Goal: Task Accomplishment & Management: Use online tool/utility

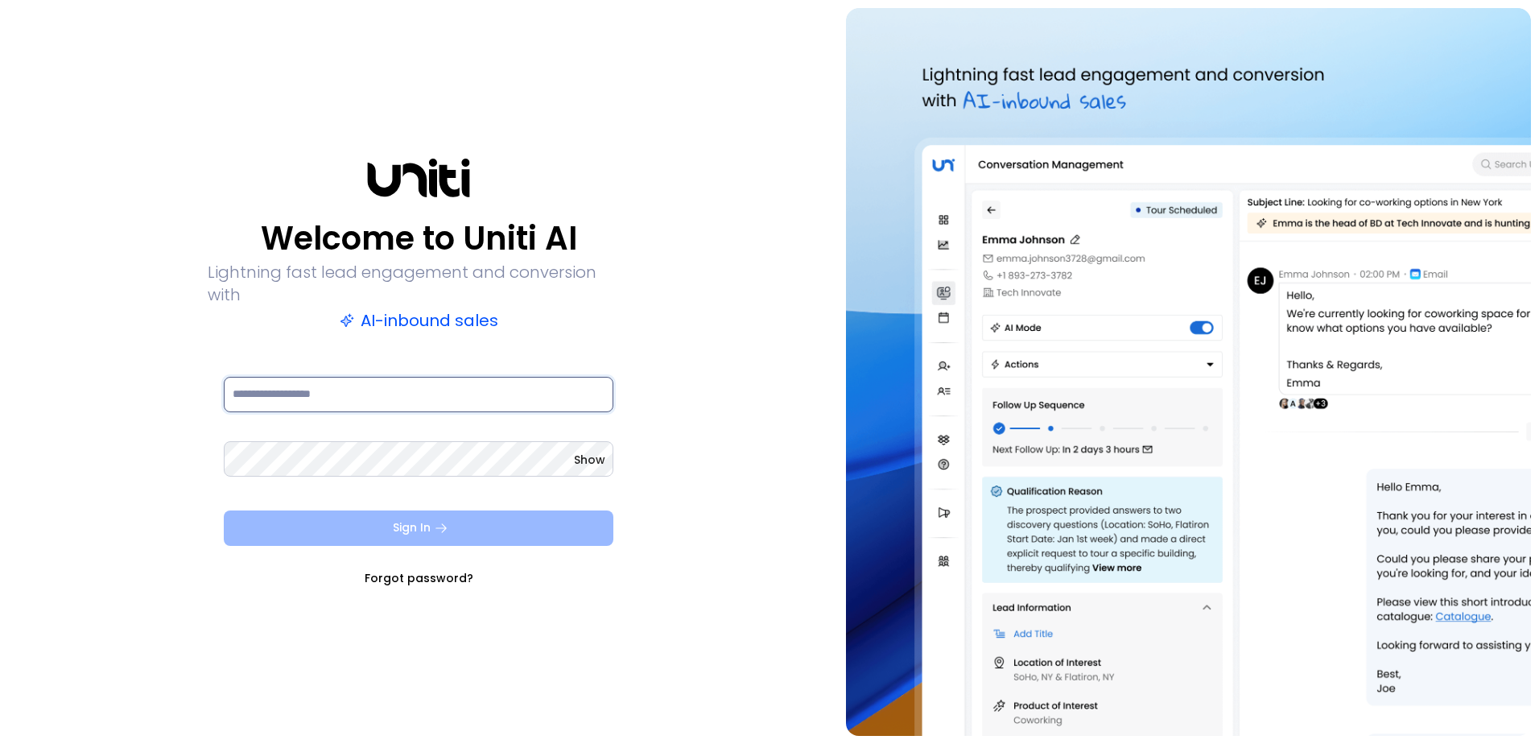
type input "**********"
click at [429, 510] on button "Sign In" at bounding box center [419, 527] width 390 height 35
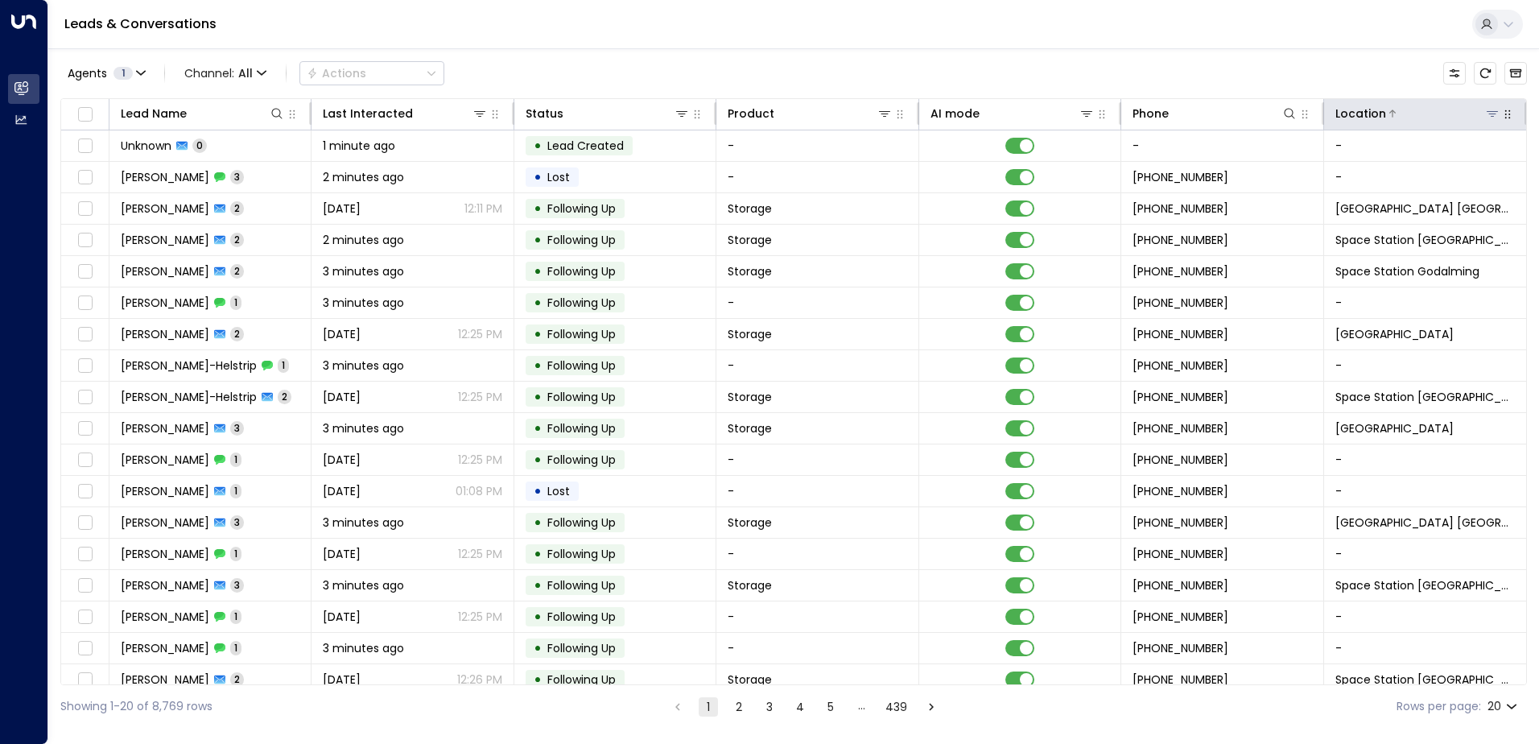
click at [1487, 114] on icon at bounding box center [1492, 114] width 11 height 6
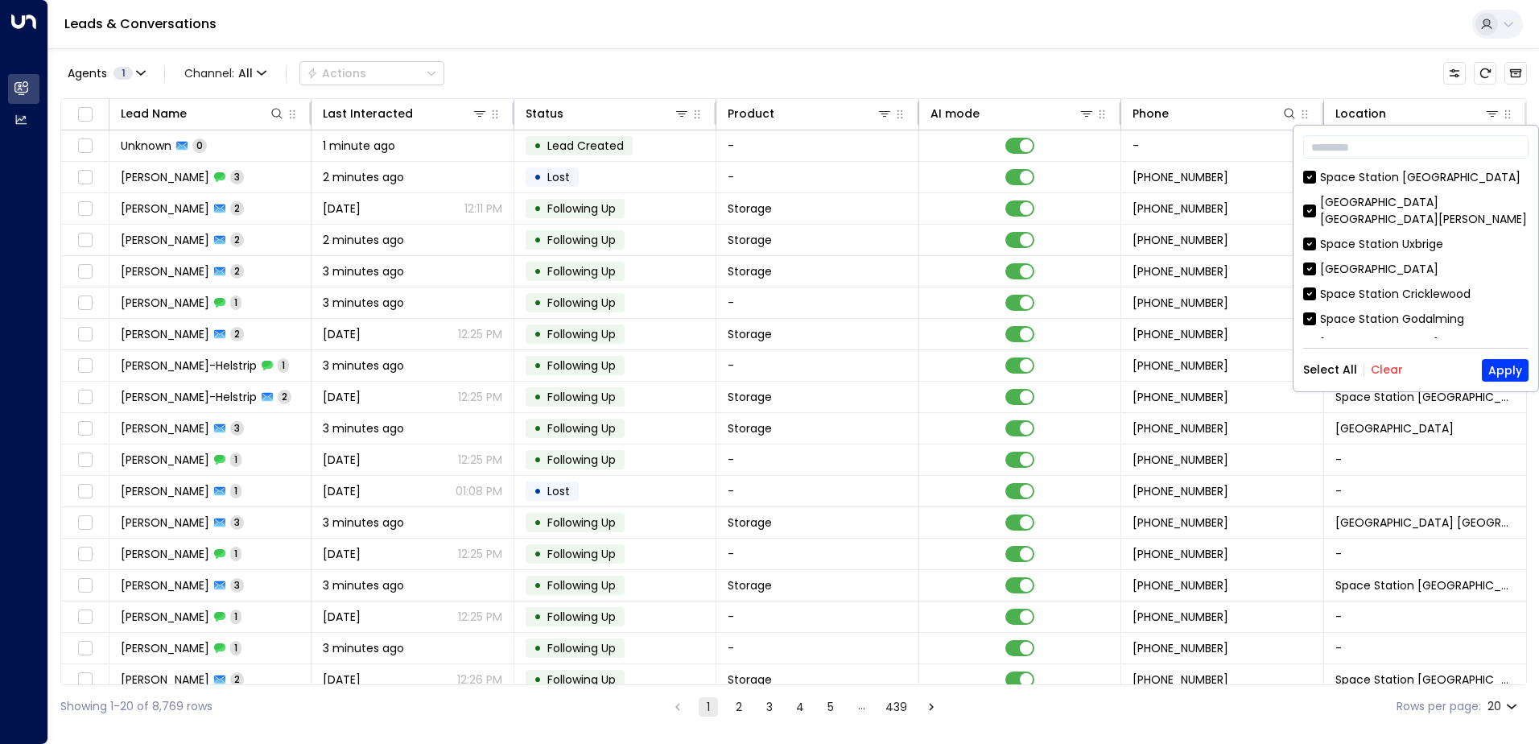
click at [1392, 366] on button "Clear" at bounding box center [1387, 369] width 32 height 13
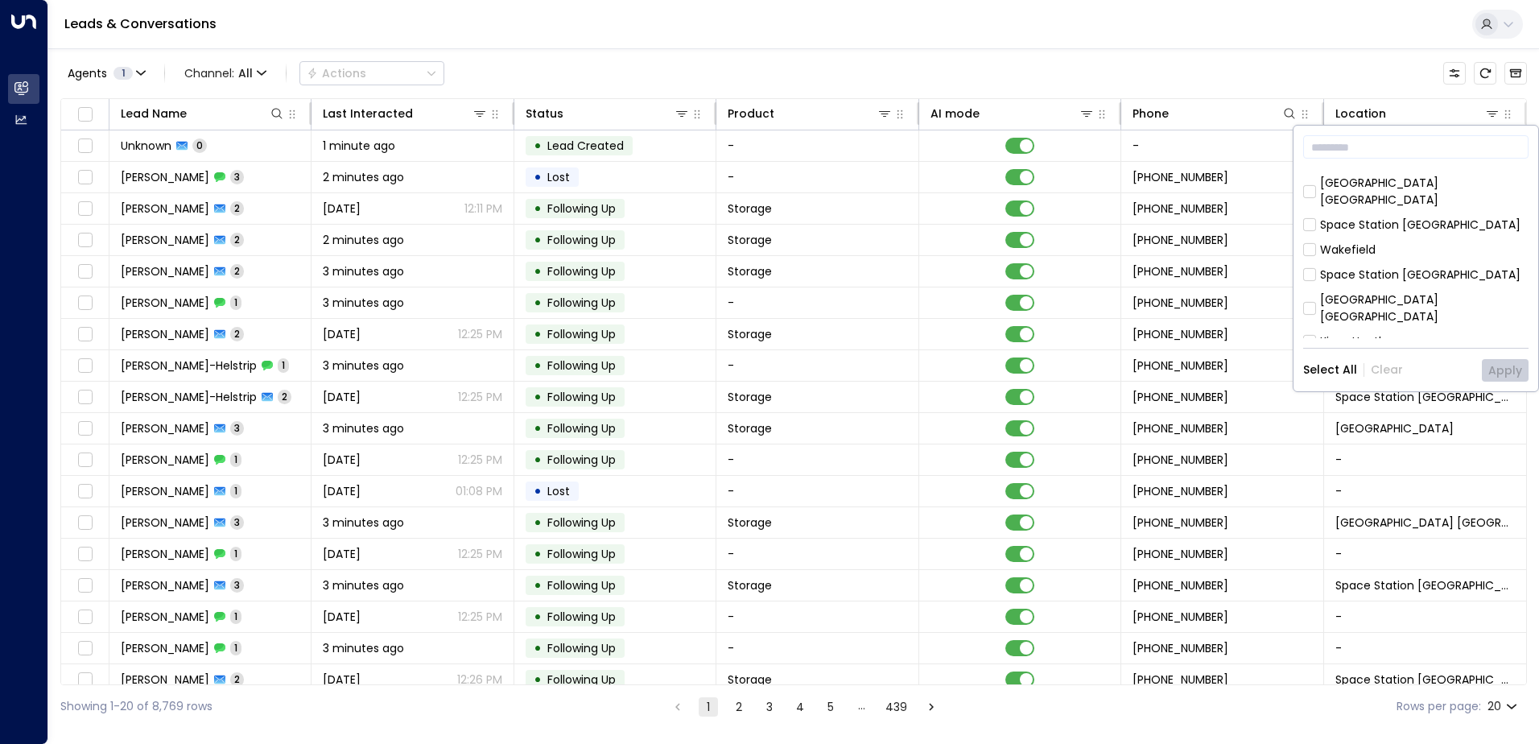
scroll to position [322, 0]
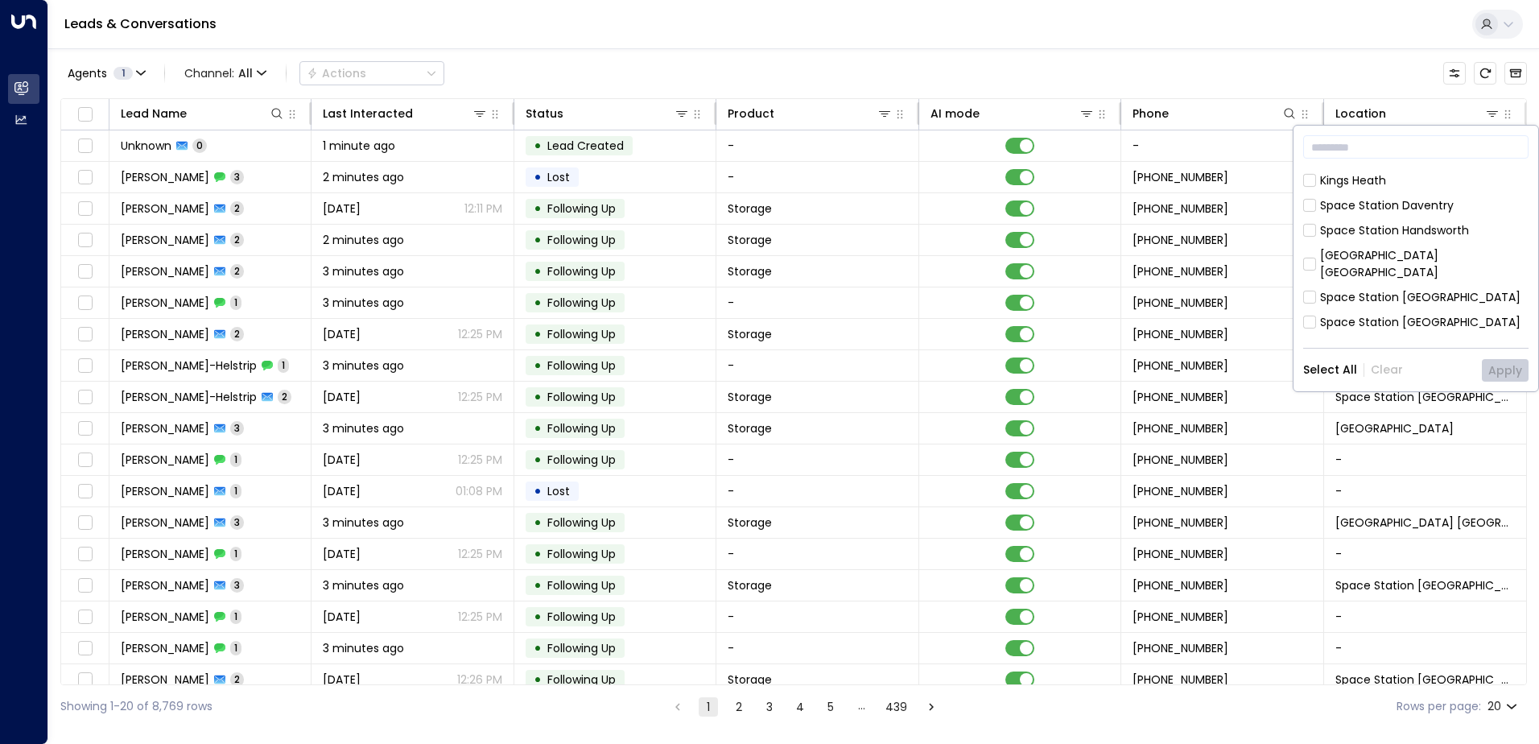
click at [1443, 247] on div "Space Station Castle Bromwich" at bounding box center [1424, 264] width 208 height 34
click at [1498, 365] on button "Apply" at bounding box center [1505, 370] width 47 height 23
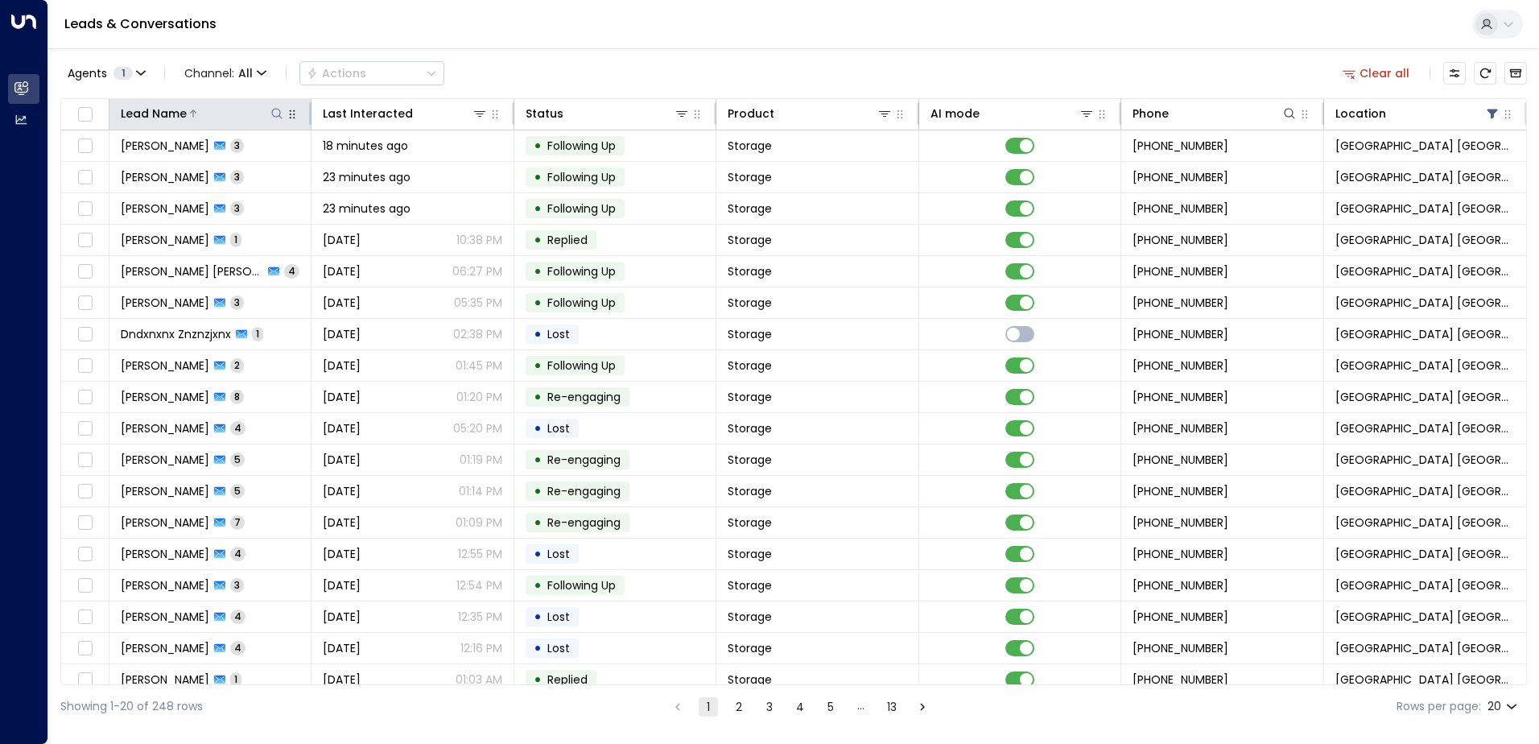
click at [279, 116] on icon at bounding box center [277, 113] width 10 height 10
type input "****"
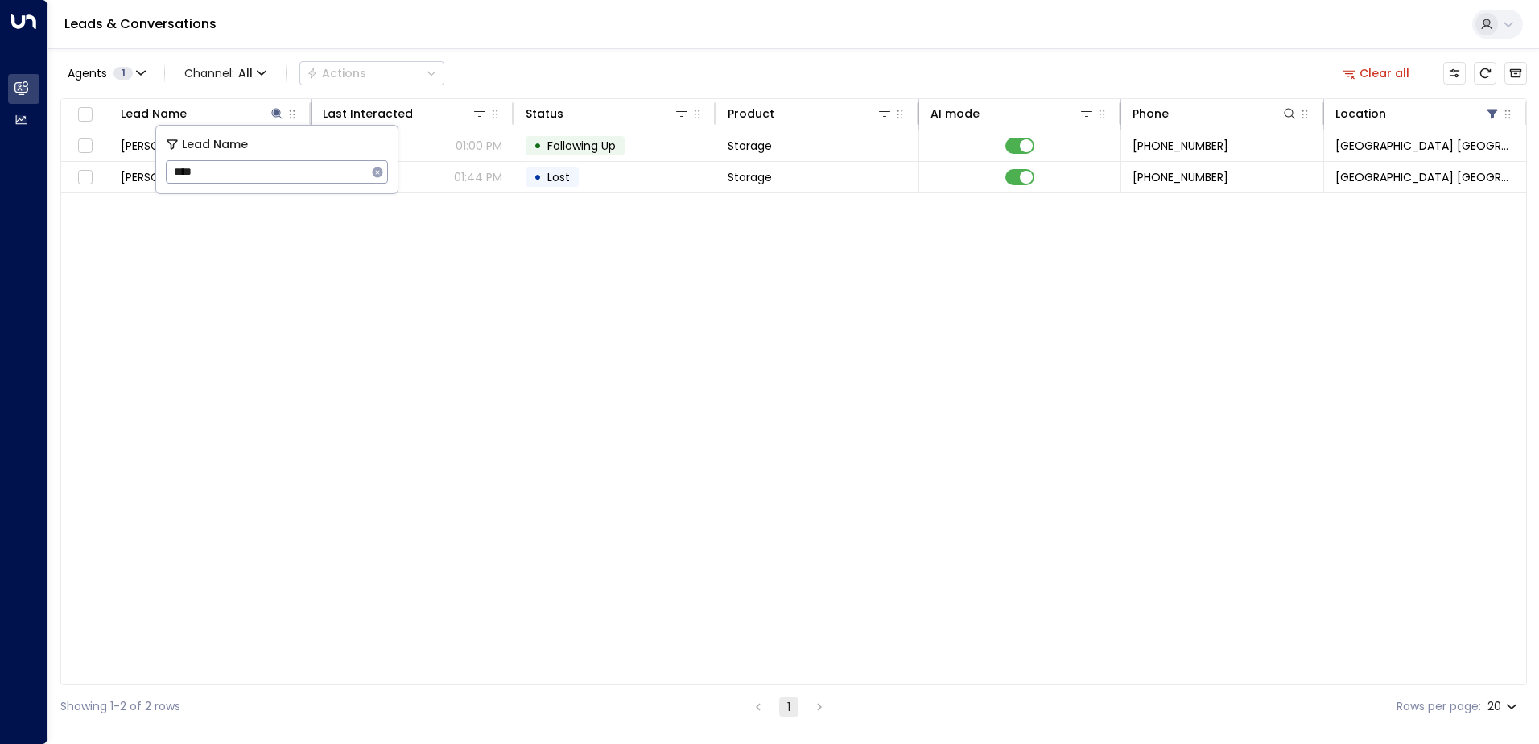
click at [491, 62] on div "Agents 1 Channel: All Actions Clear all" at bounding box center [793, 73] width 1467 height 34
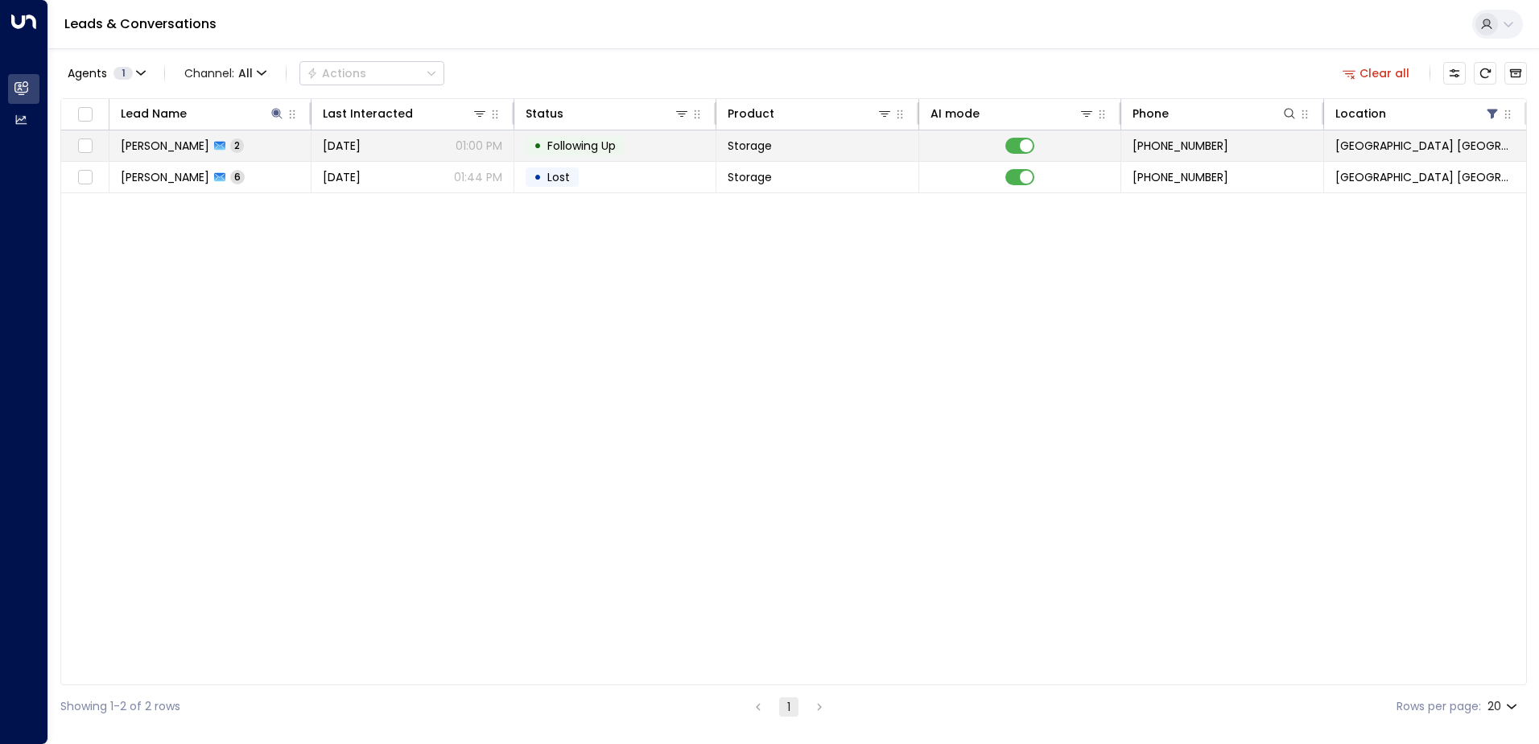
click at [174, 143] on span "Jord Lawrence" at bounding box center [165, 146] width 89 height 16
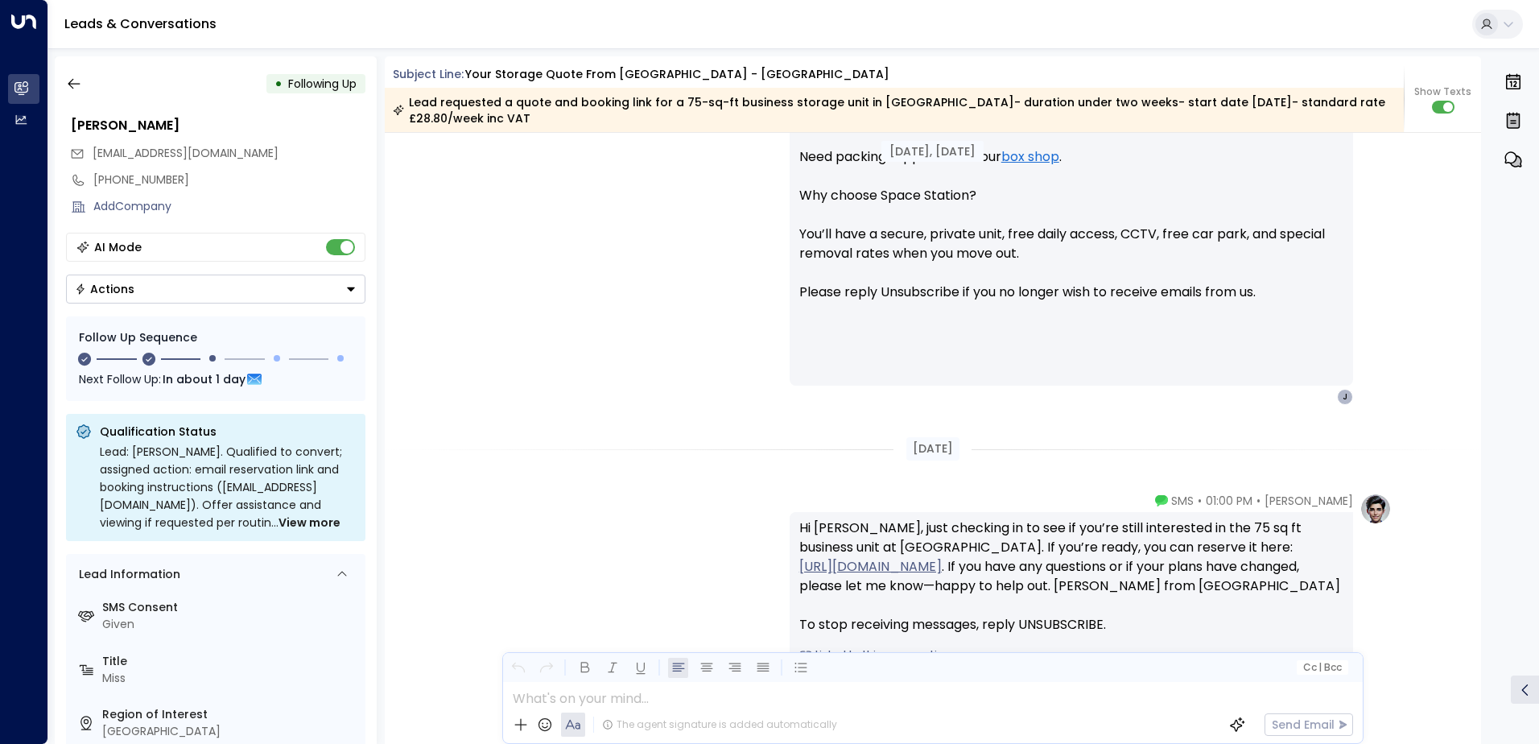
scroll to position [1344, 0]
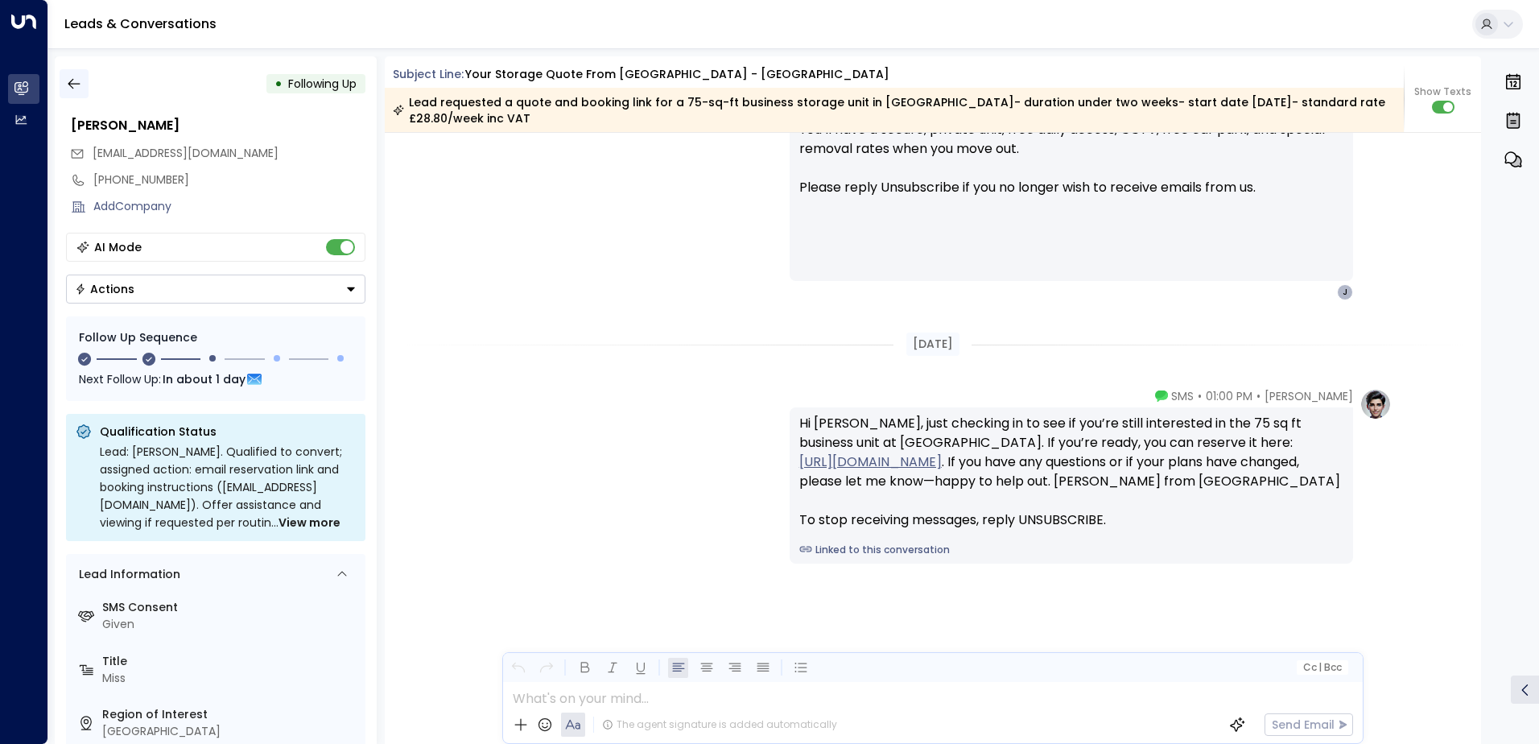
click at [85, 76] on button "button" at bounding box center [74, 83] width 29 height 29
